Goal: Task Accomplishment & Management: Use online tool/utility

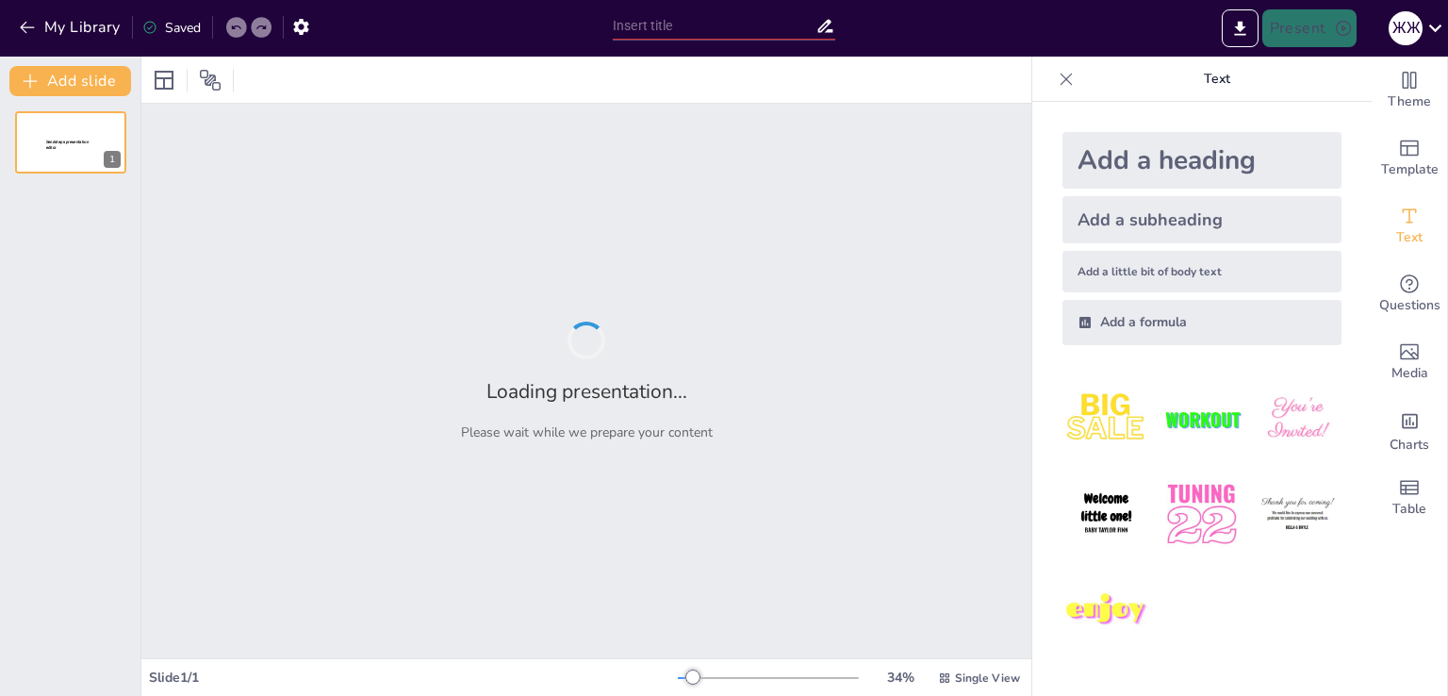
type input "Основні типи порушень зору та їх вплив на повсякденне життя"
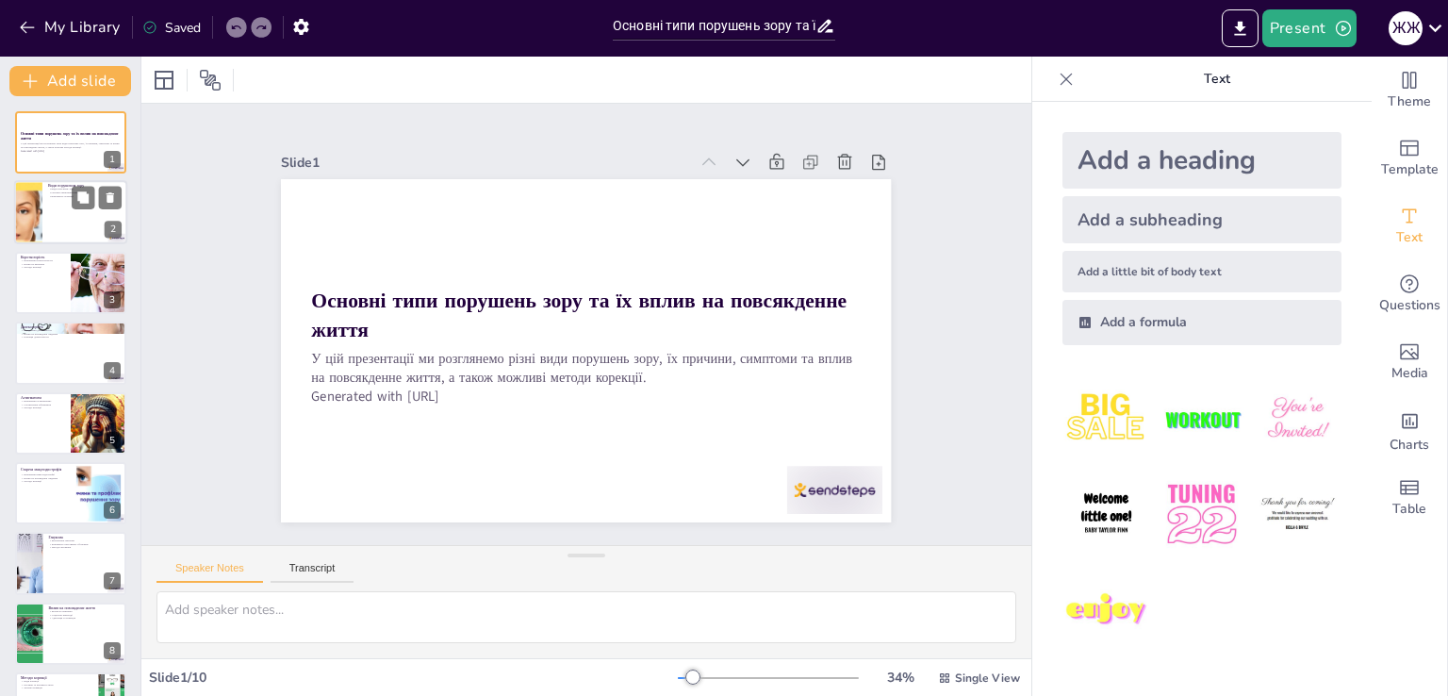
click at [31, 229] on div at bounding box center [27, 213] width 103 height 64
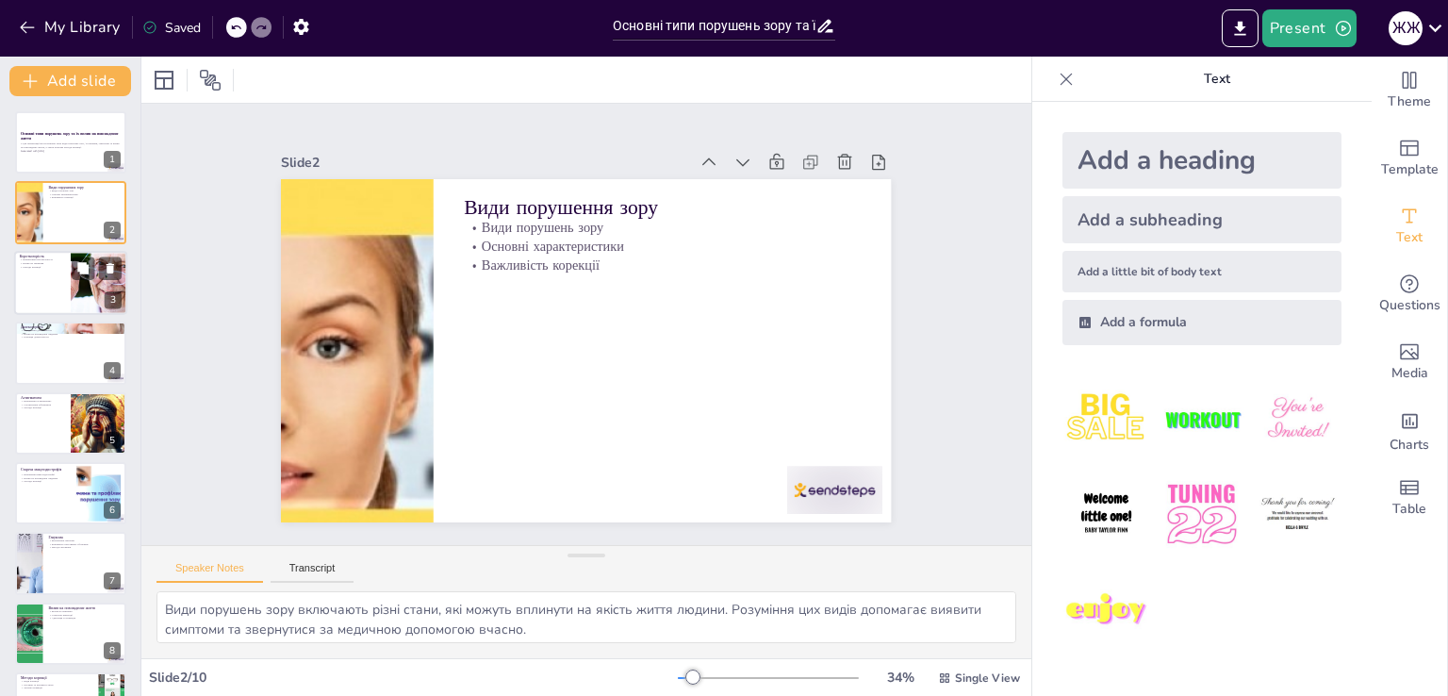
click at [57, 273] on div at bounding box center [70, 283] width 113 height 64
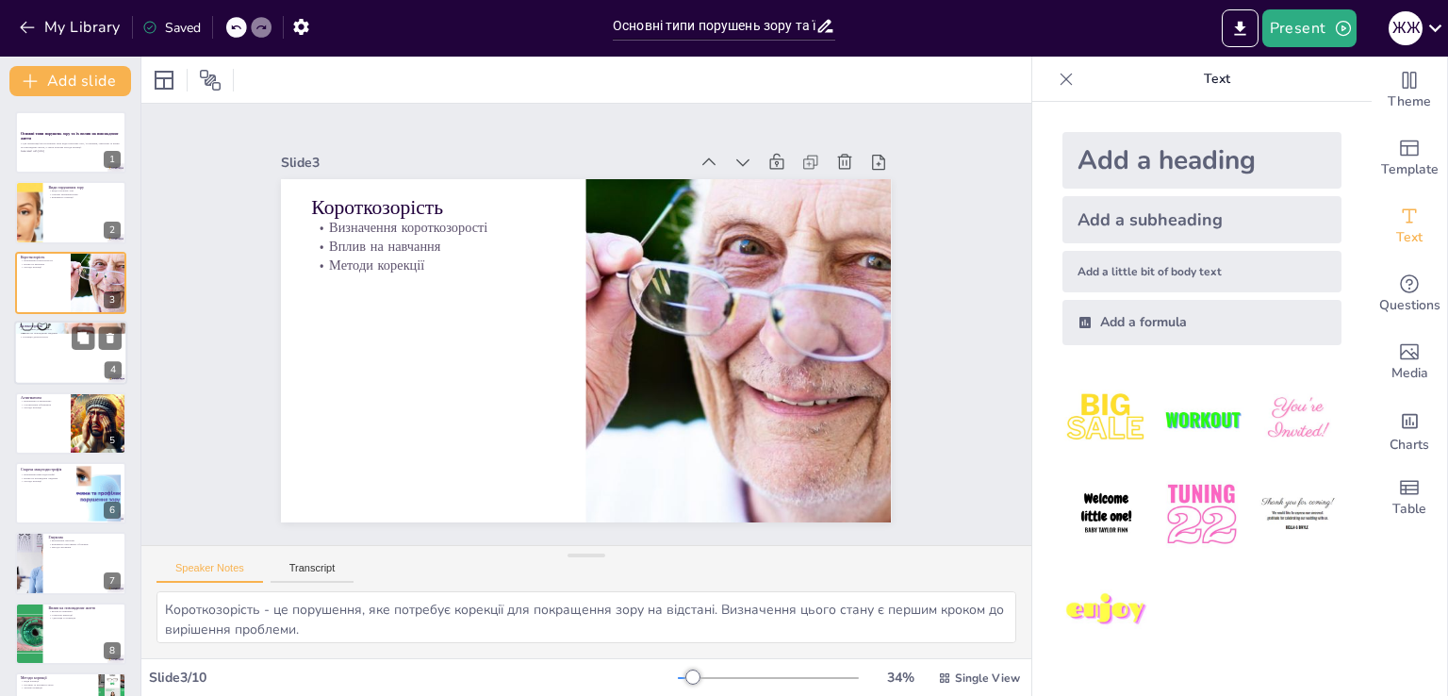
click at [67, 348] on div at bounding box center [70, 353] width 113 height 64
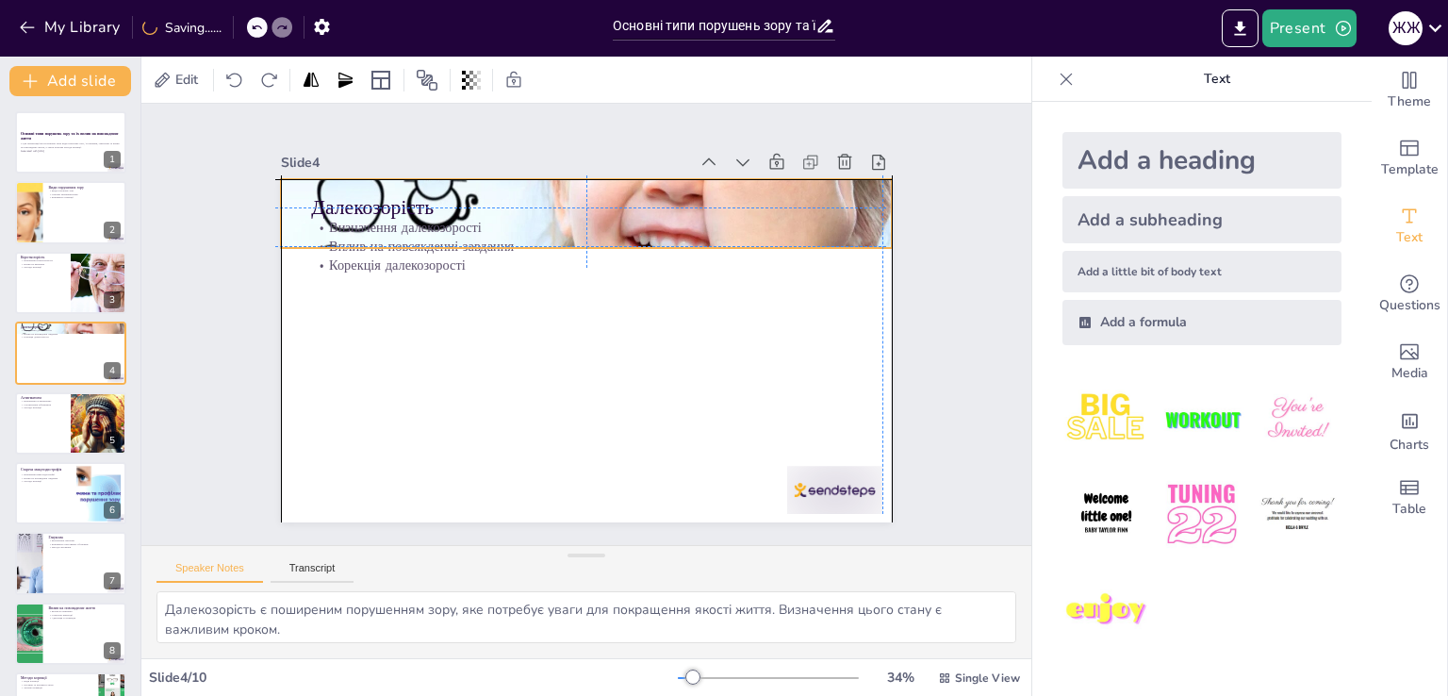
click at [834, 194] on div at bounding box center [503, 250] width 659 height 680
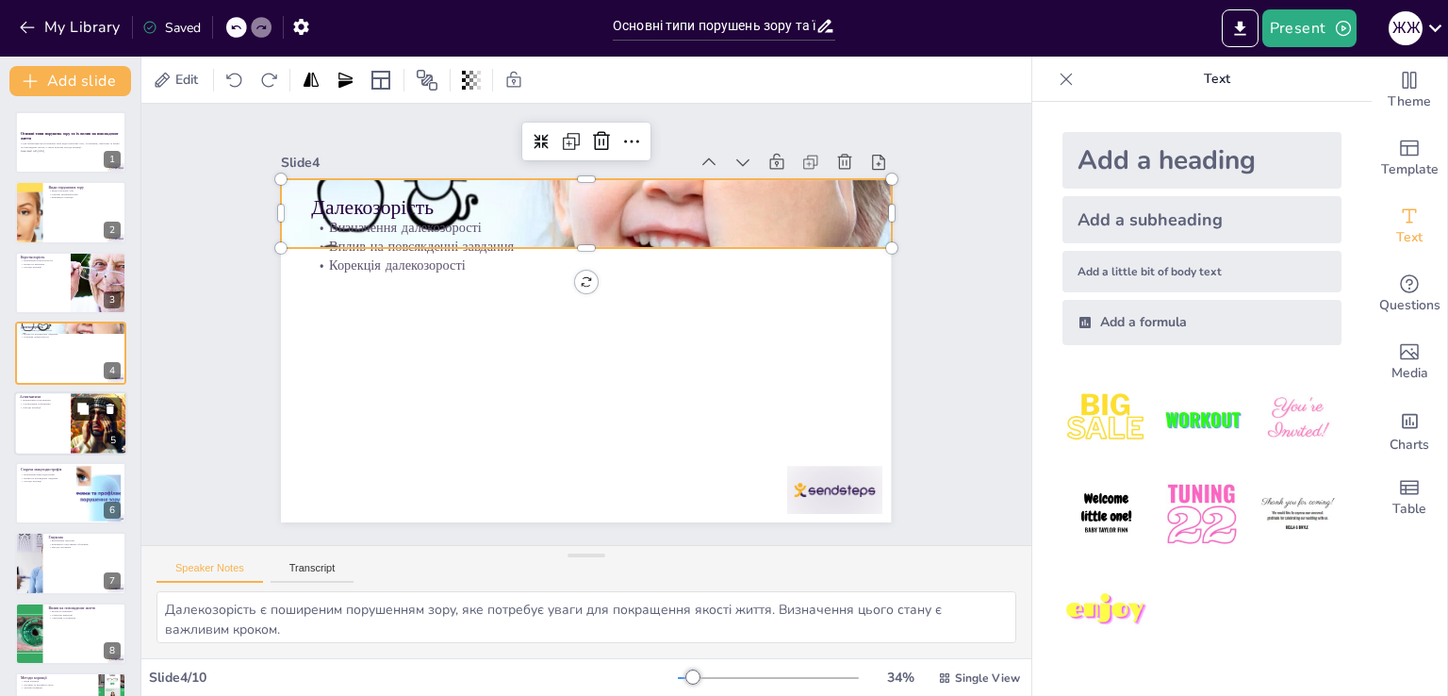
click at [83, 414] on icon at bounding box center [82, 408] width 13 height 13
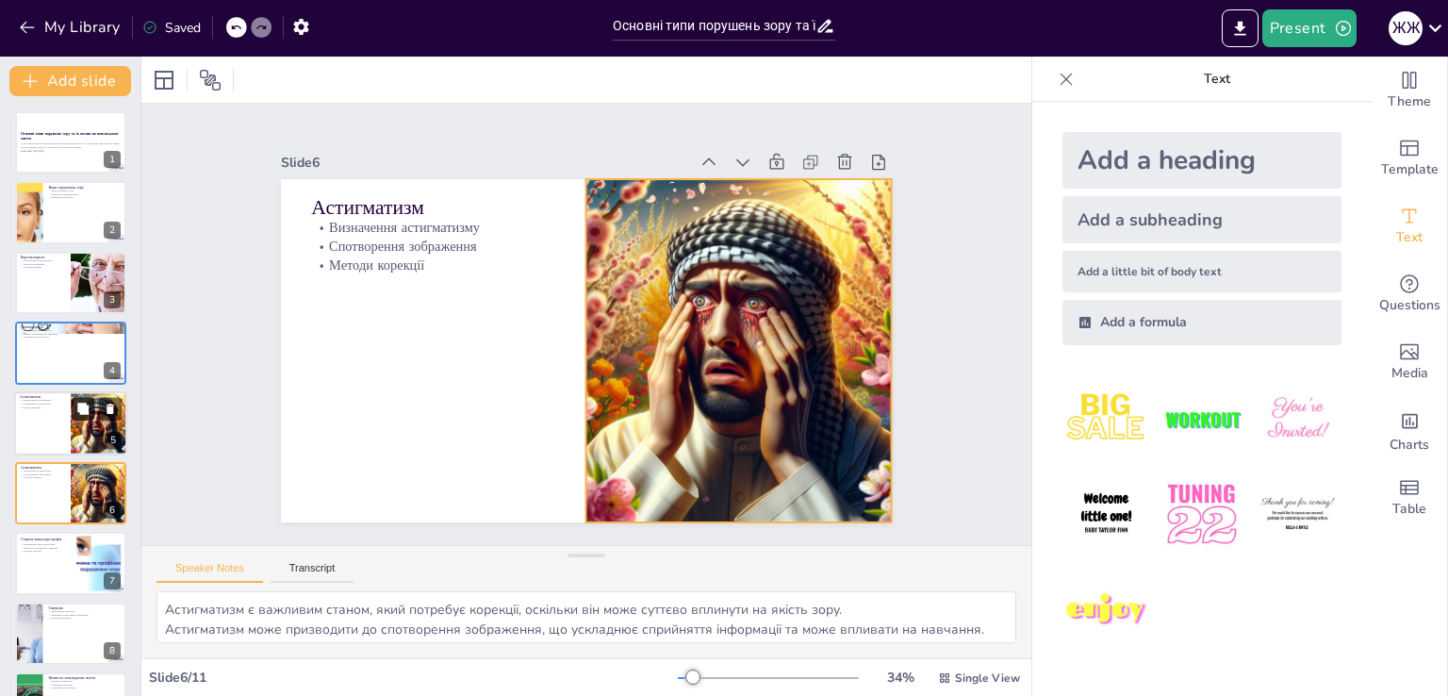
scroll to position [97, 0]
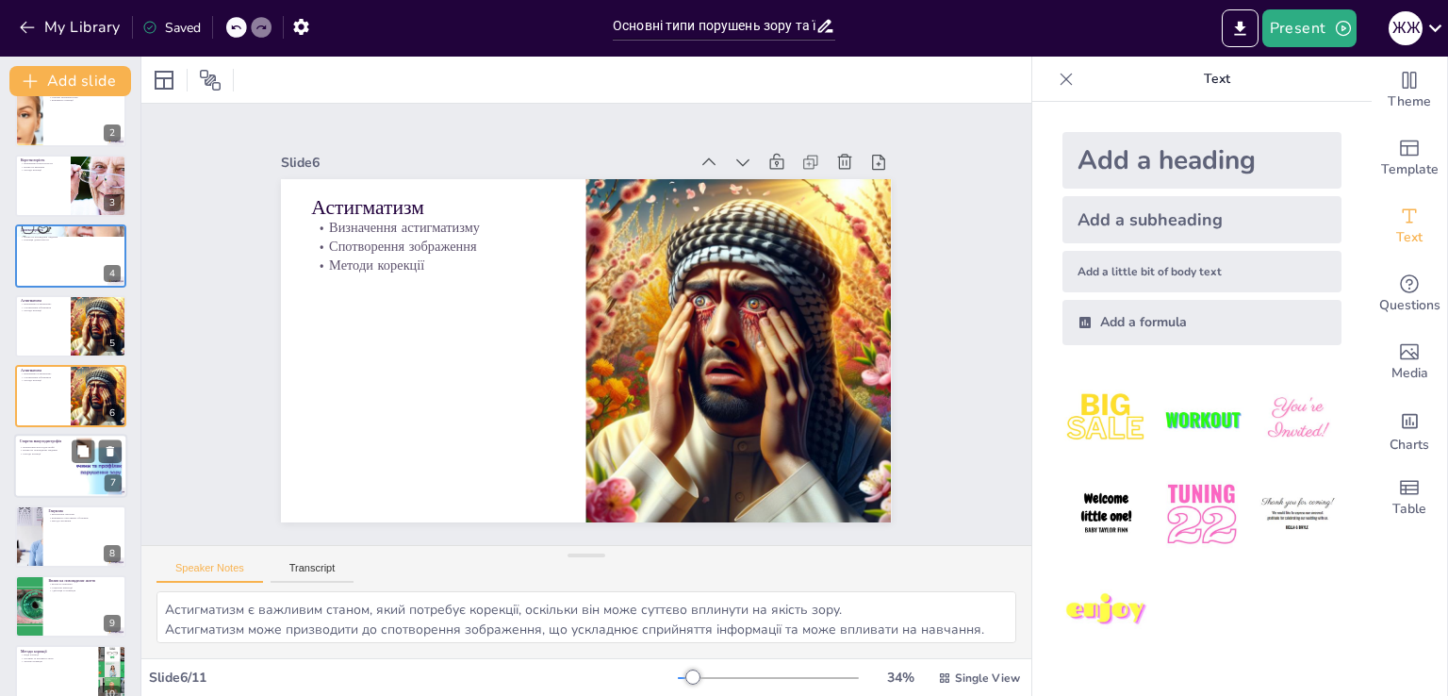
click at [75, 476] on div at bounding box center [70, 467] width 113 height 64
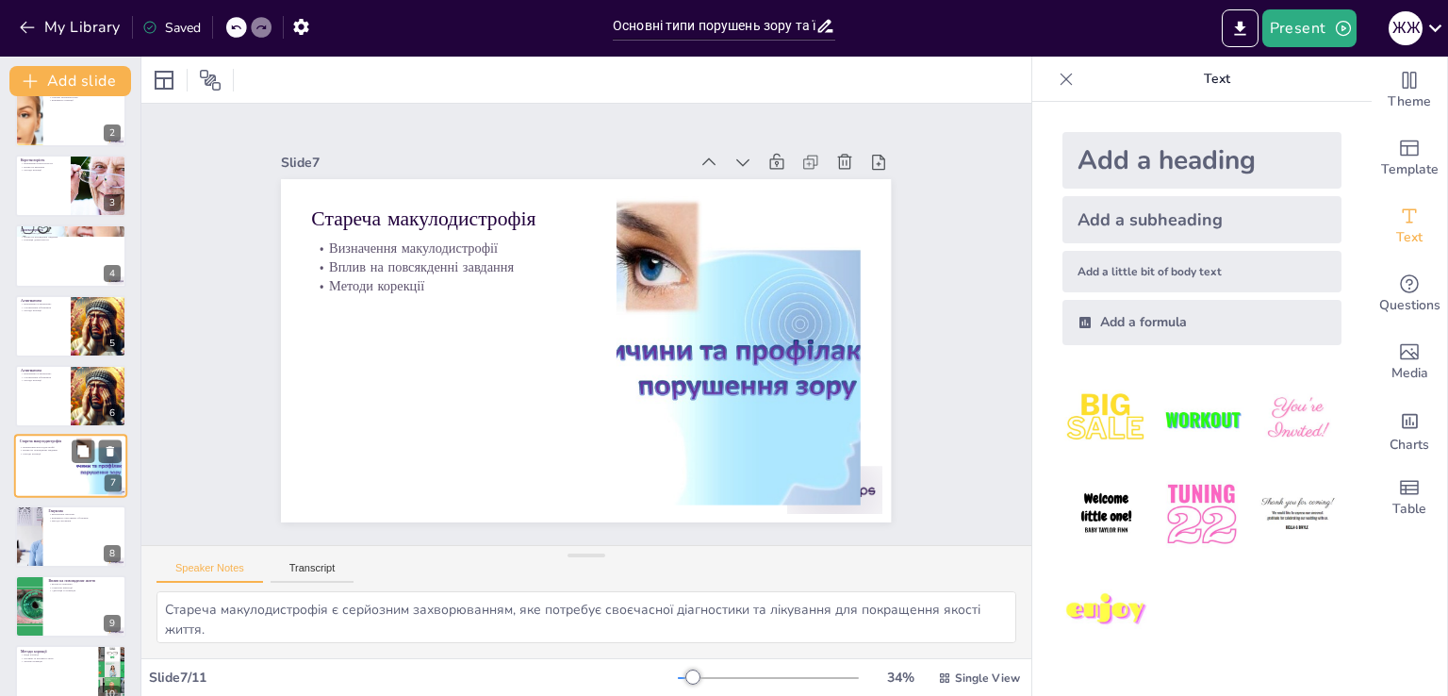
scroll to position [167, 0]
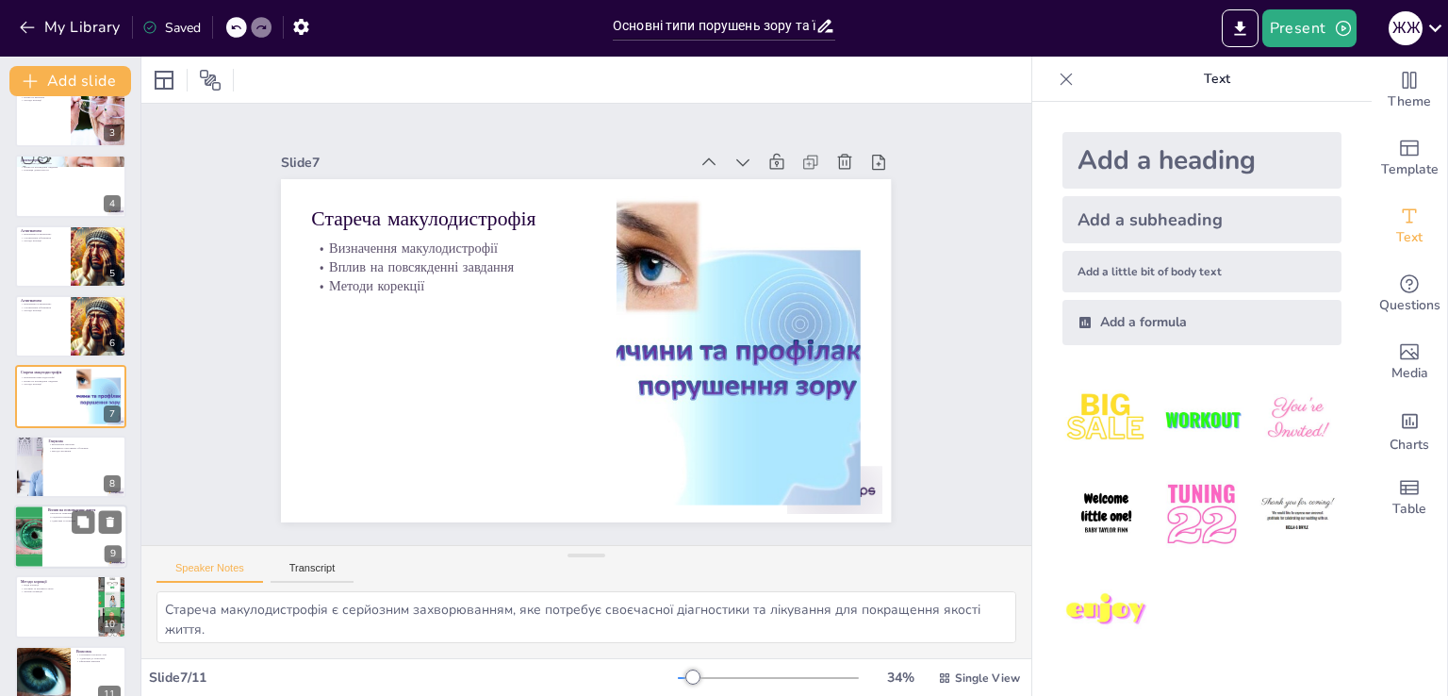
click at [74, 536] on div at bounding box center [70, 536] width 113 height 64
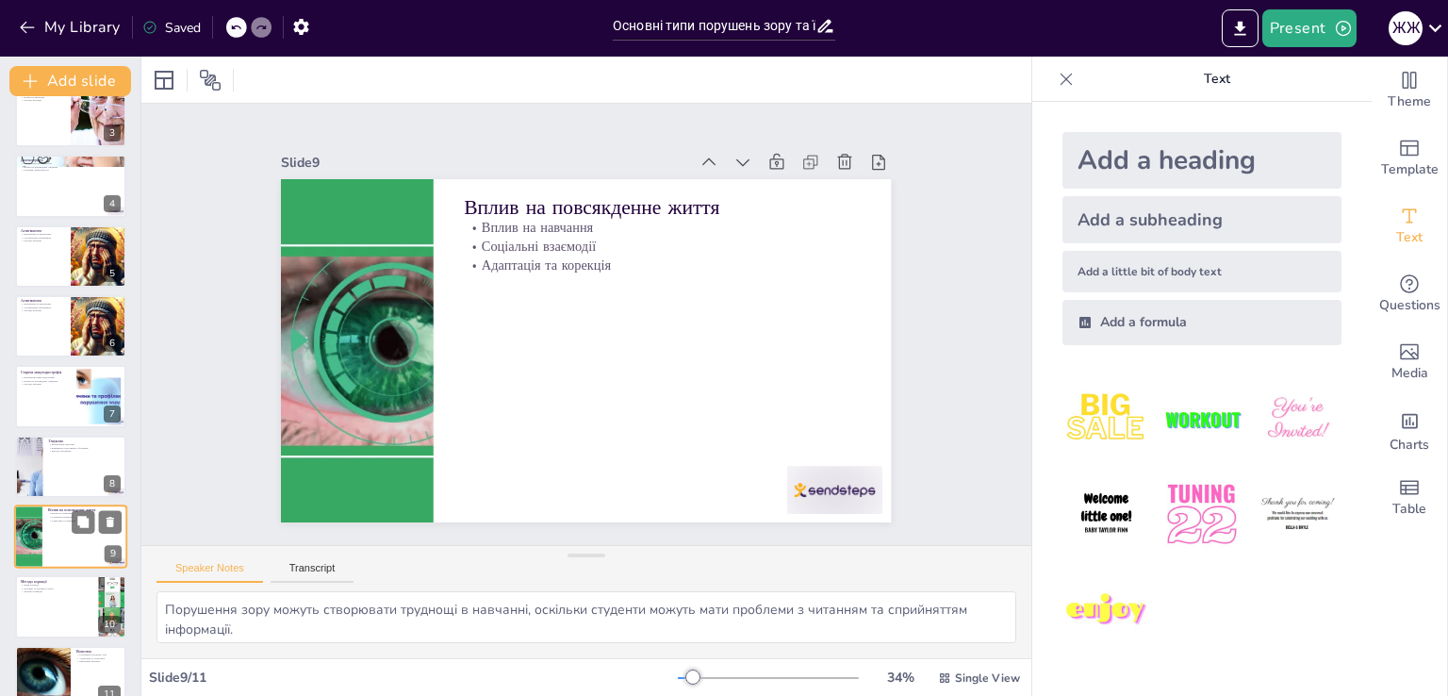
scroll to position [194, 0]
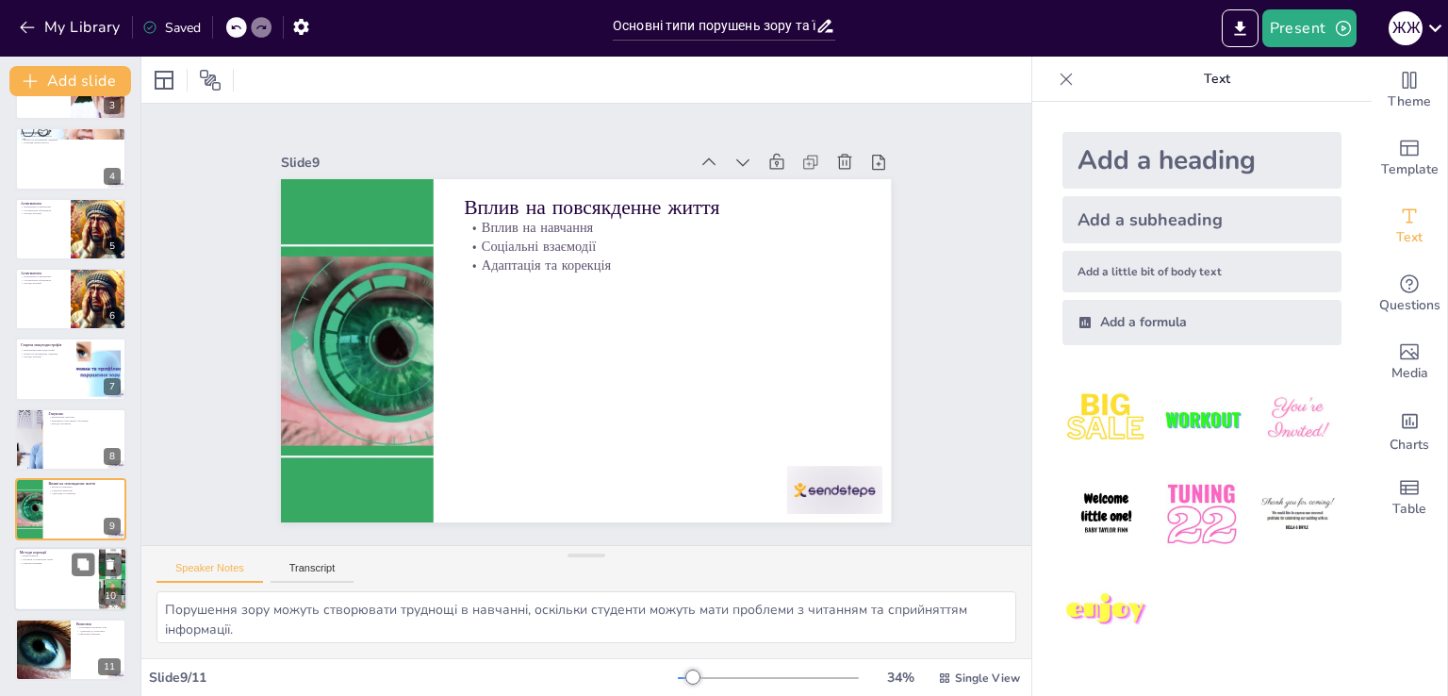
click at [51, 588] on div at bounding box center [70, 580] width 113 height 64
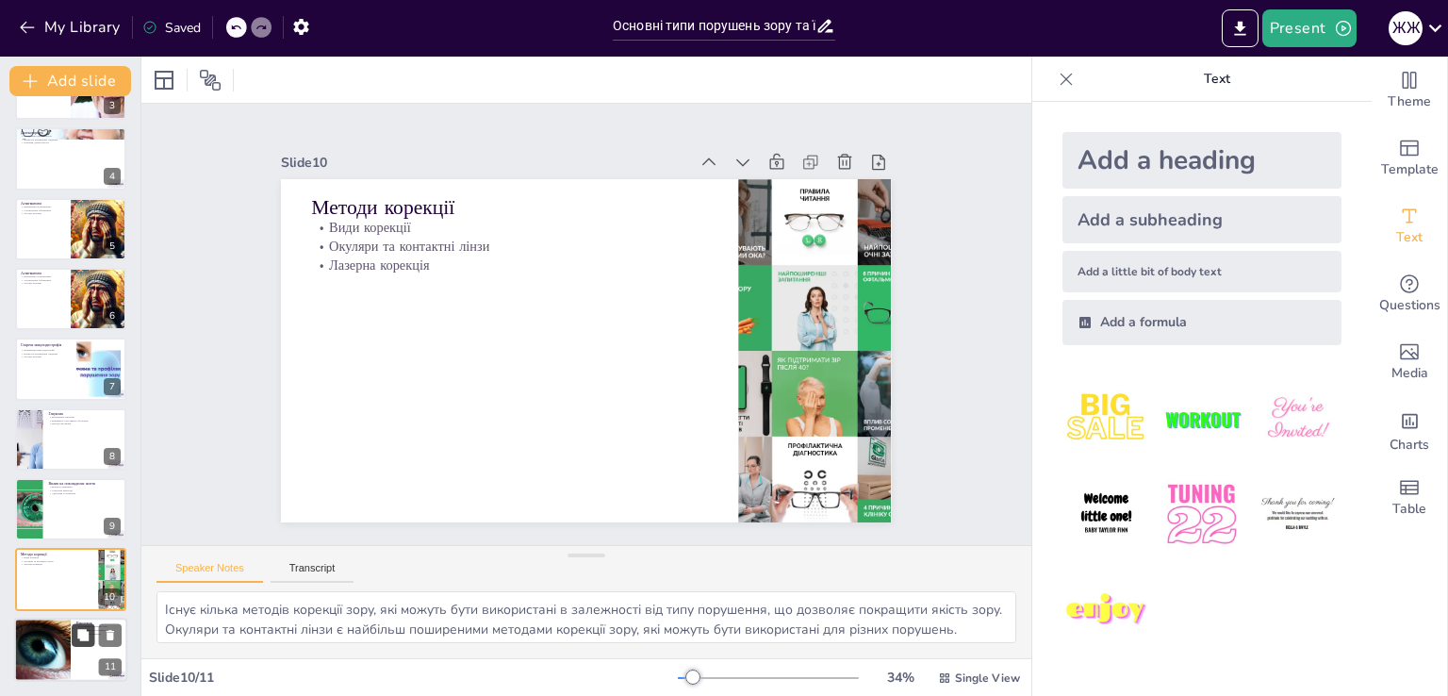
click at [89, 632] on icon at bounding box center [82, 634] width 11 height 11
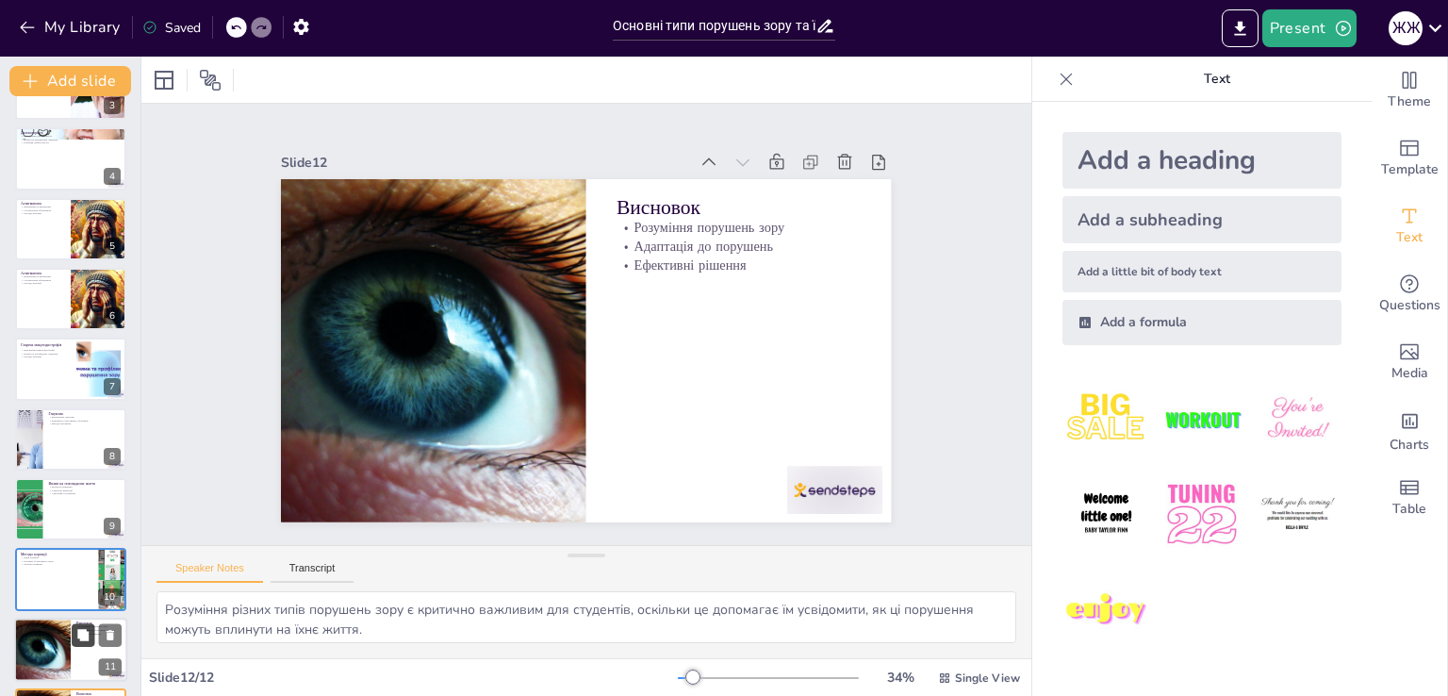
scroll to position [264, 0]
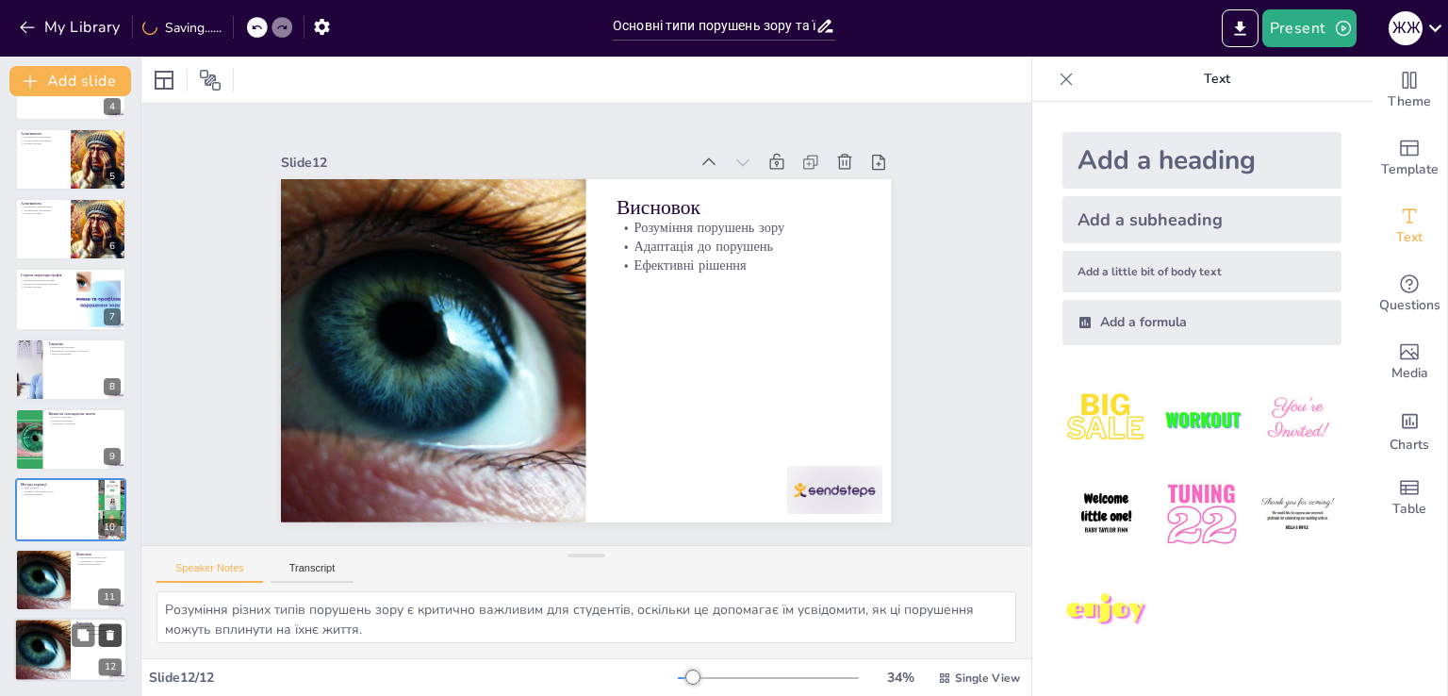
click at [106, 632] on icon at bounding box center [110, 635] width 13 height 13
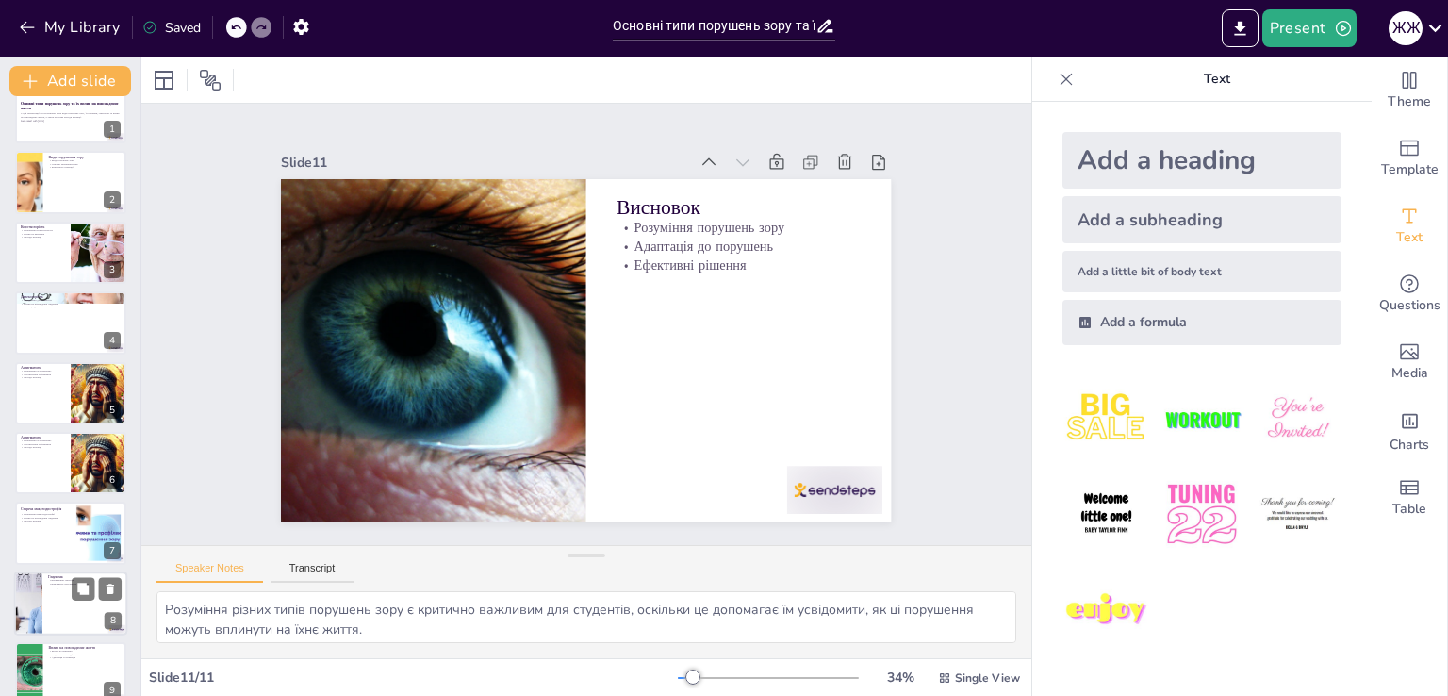
scroll to position [28, 0]
click at [41, 400] on div at bounding box center [70, 395] width 113 height 64
type textarea "Астигматизм є важливим станом, який потребує корекції, оскільки він може суттєв…"
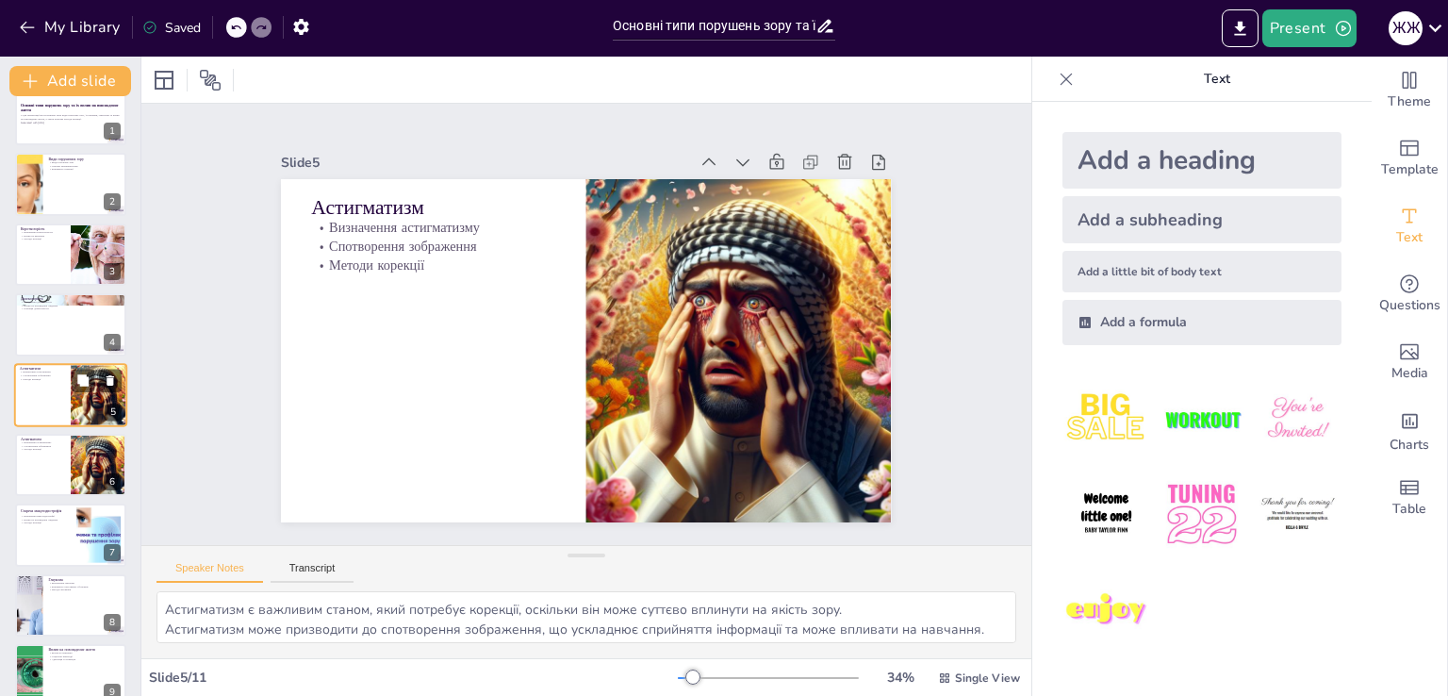
scroll to position [26, 0]
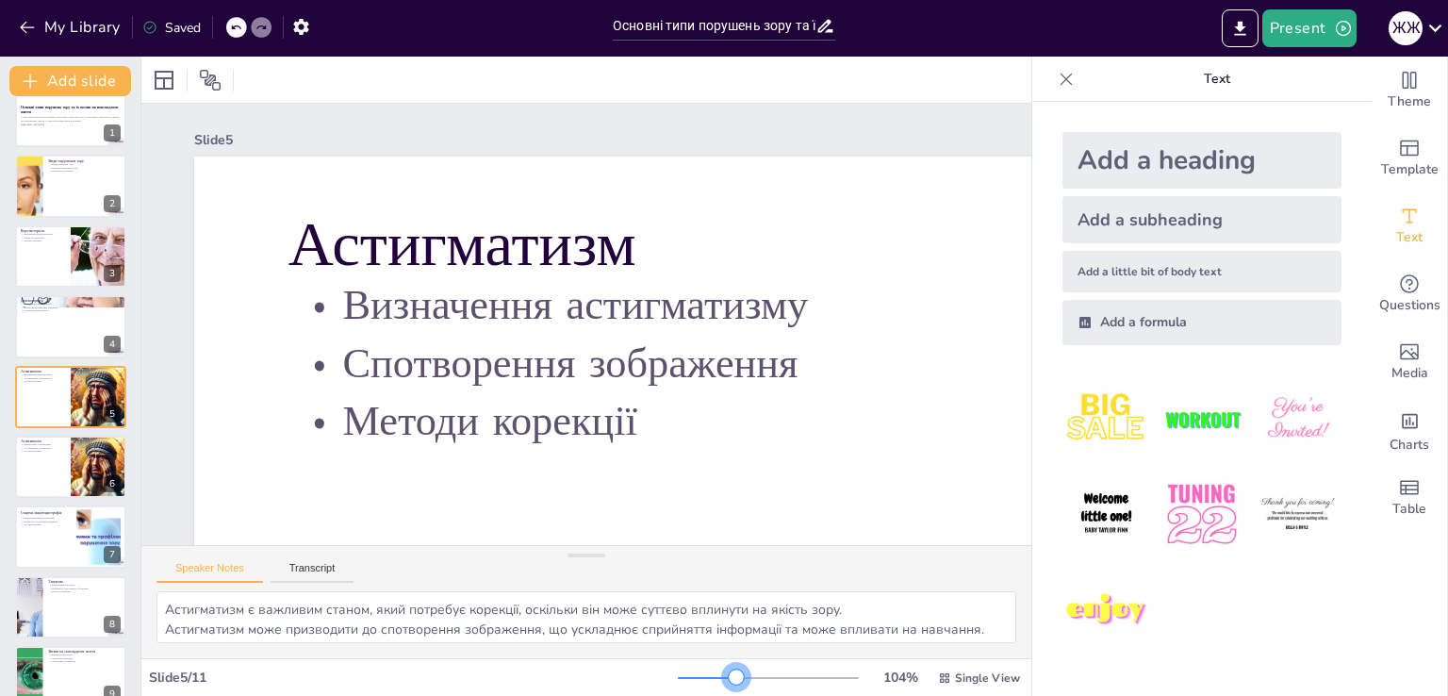
click at [724, 676] on div at bounding box center [768, 677] width 181 height 15
click at [729, 676] on div at bounding box center [736, 676] width 15 height 15
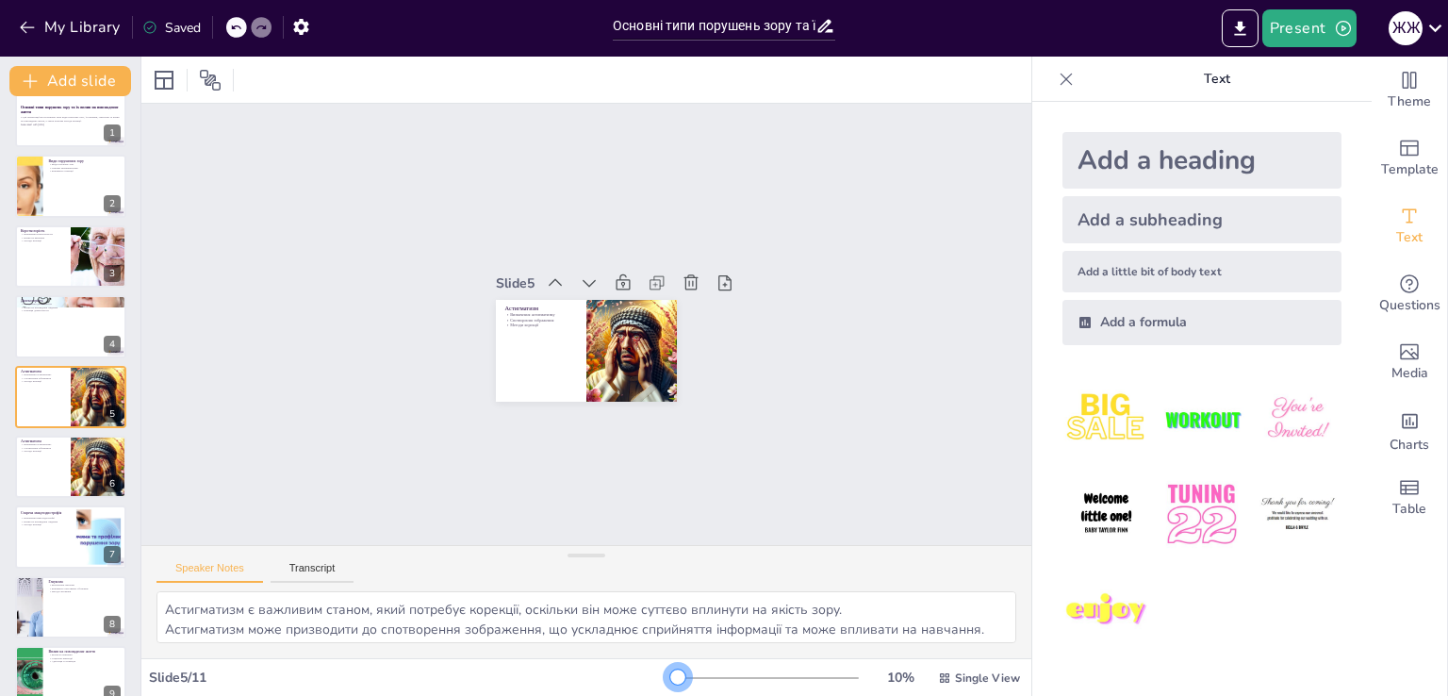
drag, startPoint x: 713, startPoint y: 676, endPoint x: 650, endPoint y: 680, distance: 63.3
click at [650, 680] on div "Slide [DATE] % Single View" at bounding box center [586, 678] width 890 height 30
